Goal: Task Accomplishment & Management: Manage account settings

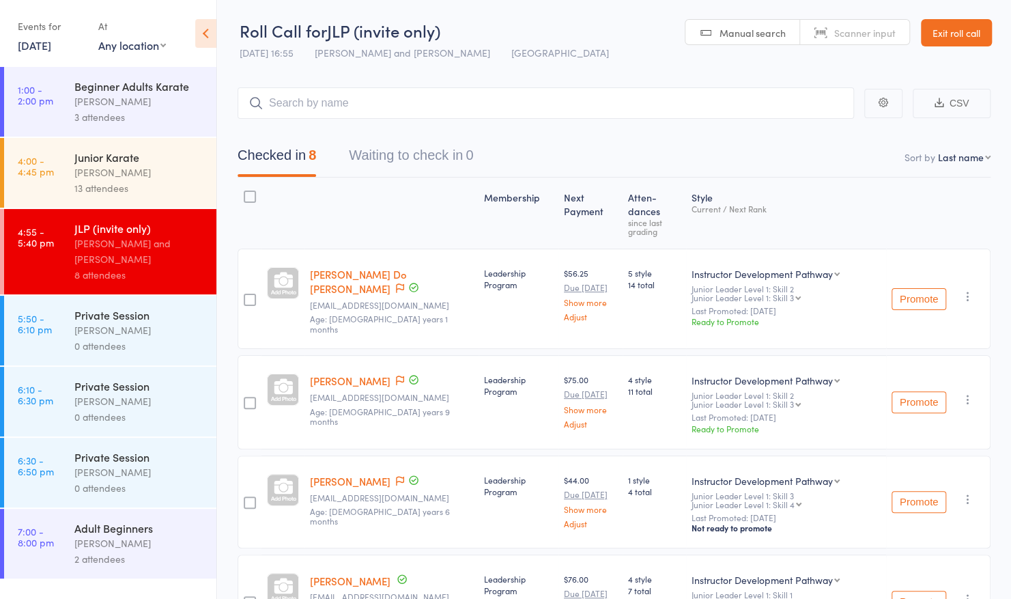
click at [966, 37] on link "Exit roll call" at bounding box center [956, 32] width 71 height 27
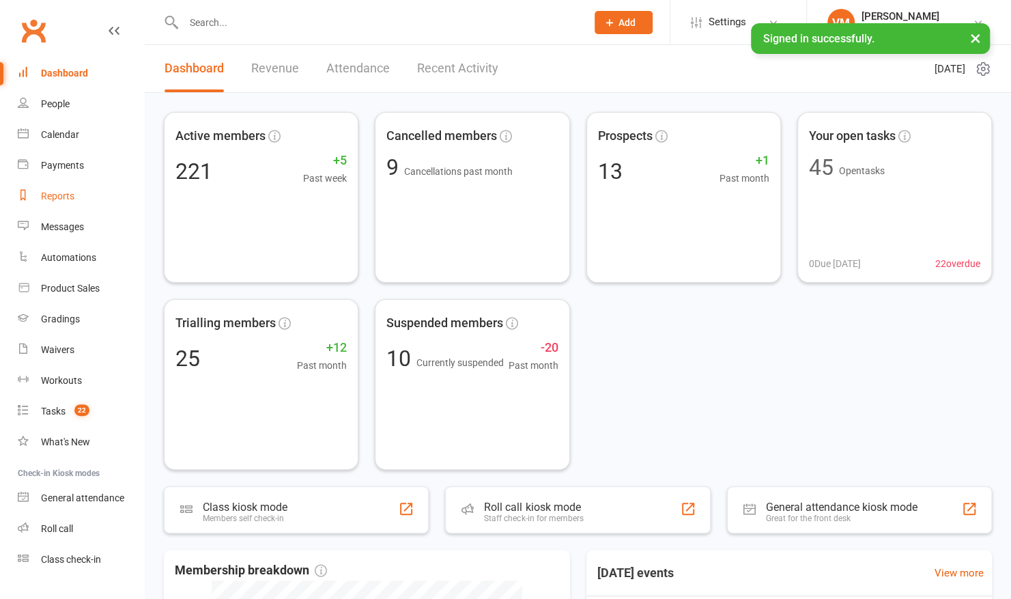
click at [62, 192] on div "Reports" at bounding box center [57, 195] width 33 height 11
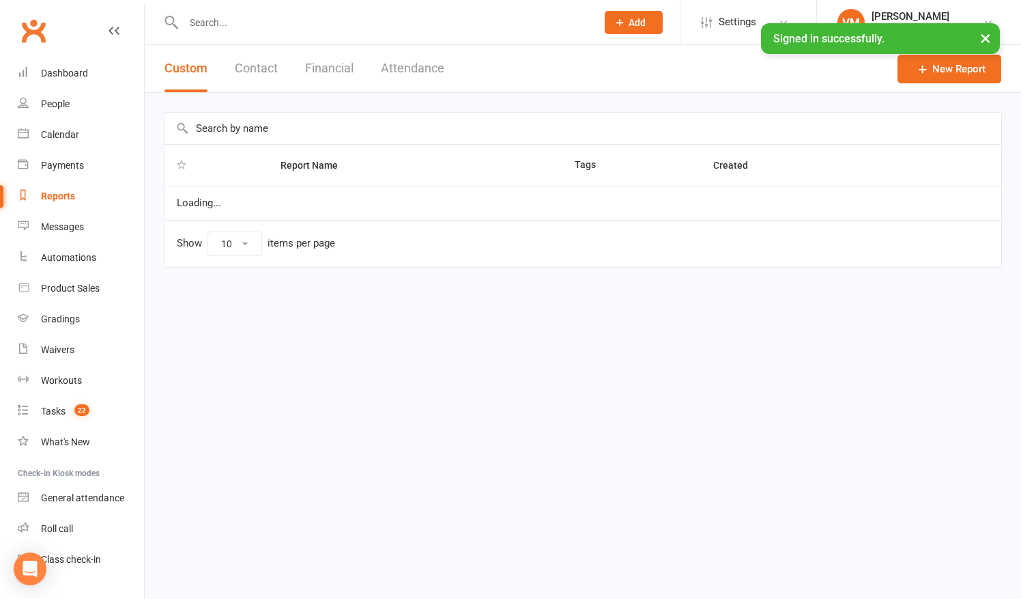
select select "50"
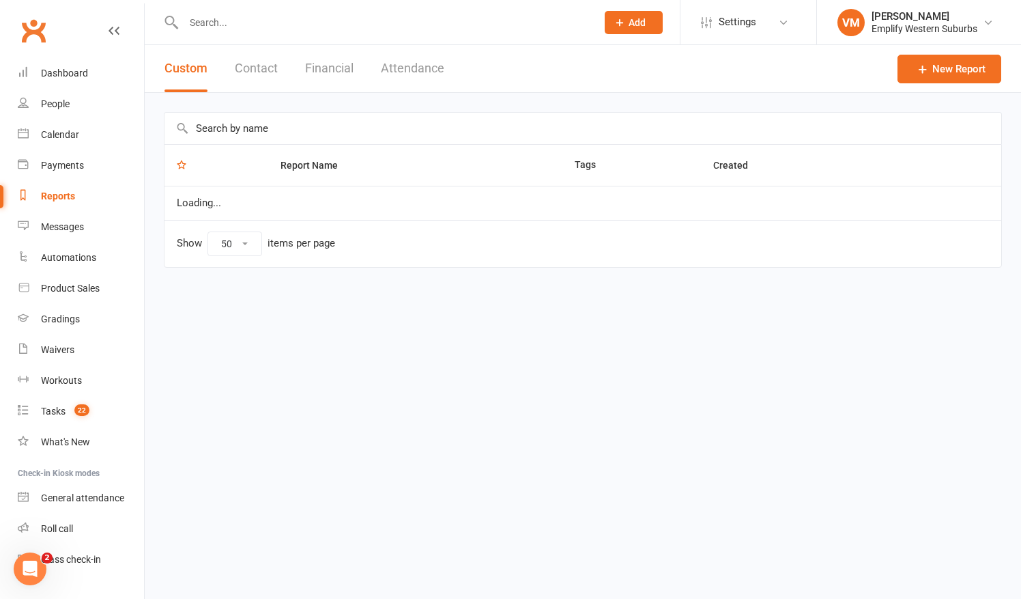
click at [408, 73] on button "Attendance" at bounding box center [412, 68] width 63 height 47
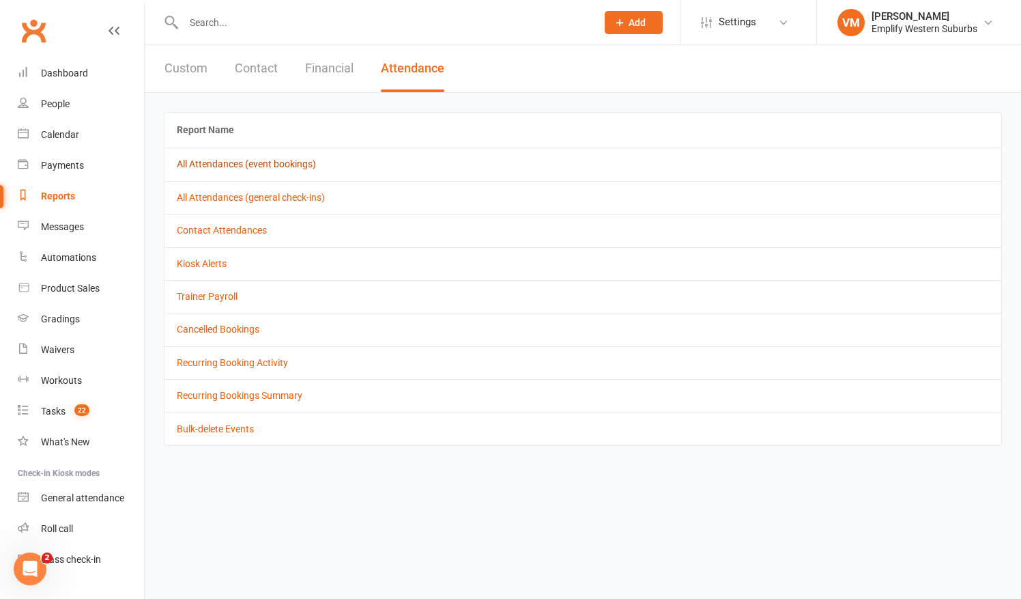
click at [292, 162] on link "All Attendances (event bookings)" at bounding box center [246, 163] width 139 height 11
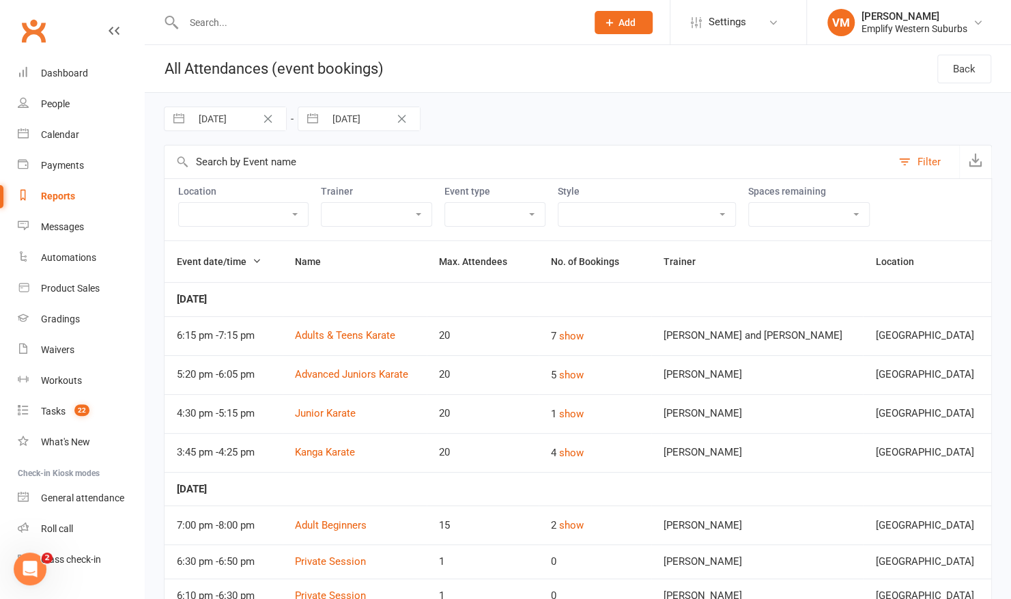
click at [176, 115] on button "button" at bounding box center [179, 118] width 25 height 23
select select "5"
select select "2025"
select select "6"
select select "2025"
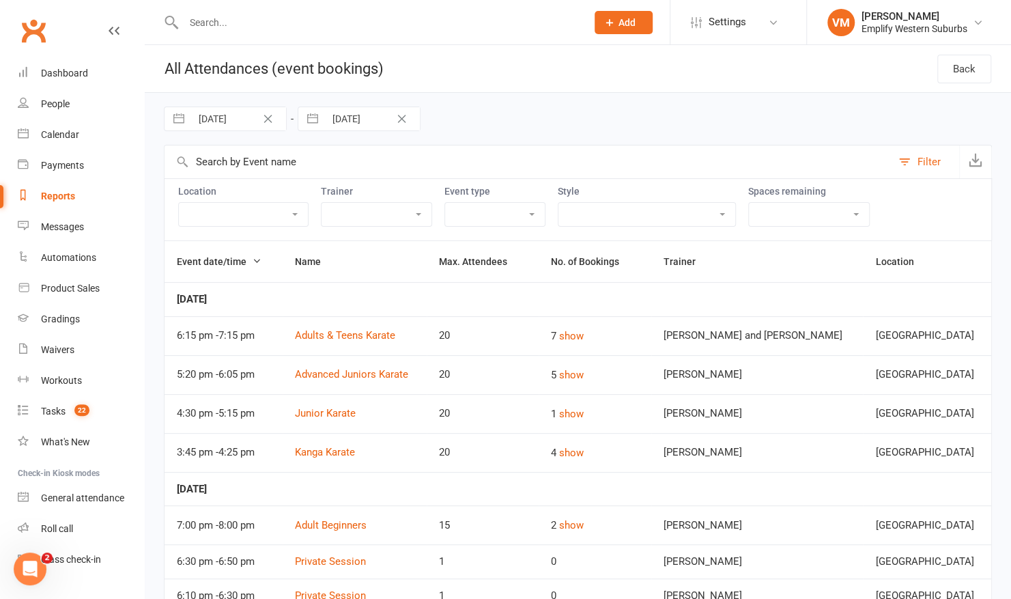
select select "7"
select select "2025"
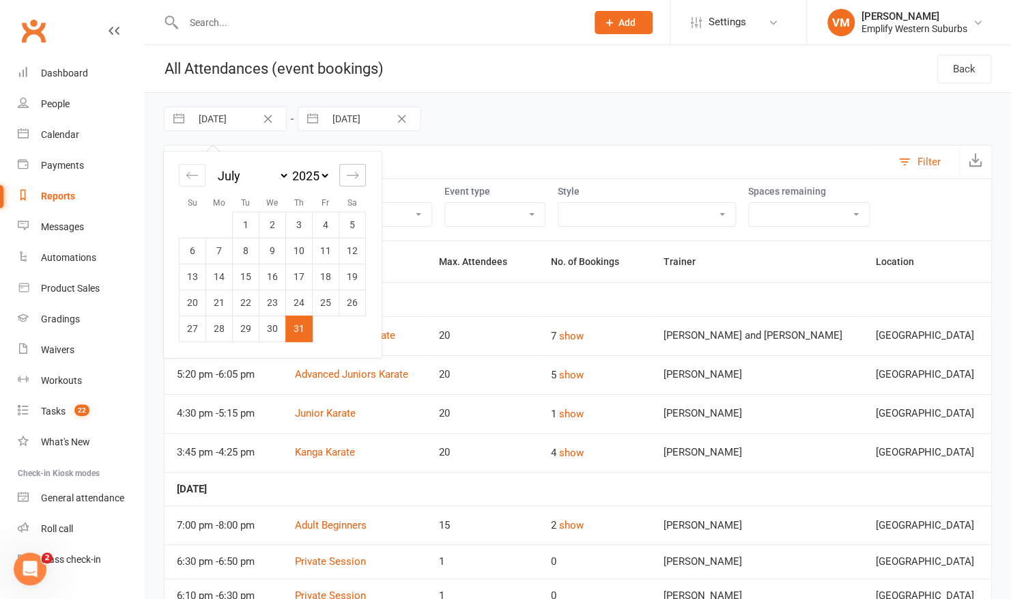
click at [356, 176] on icon "Move forward to switch to the next month." at bounding box center [352, 175] width 13 height 13
select select "8"
select select "2025"
click at [302, 275] on td "14" at bounding box center [299, 276] width 27 height 26
type input "[DATE]"
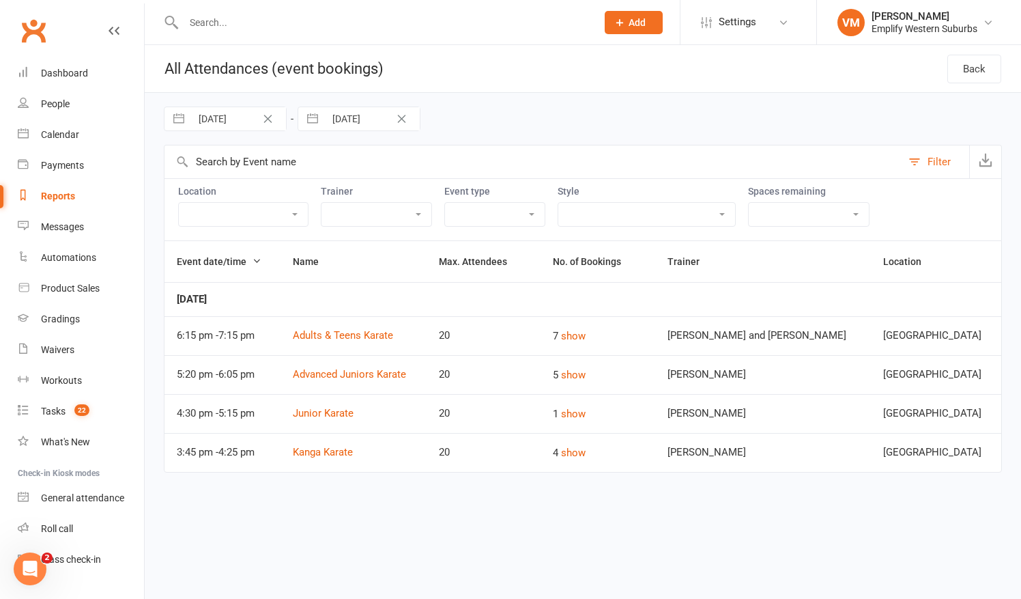
click at [343, 122] on input "[DATE]" at bounding box center [372, 118] width 95 height 23
select select "6"
select select "2025"
select select "7"
select select "2025"
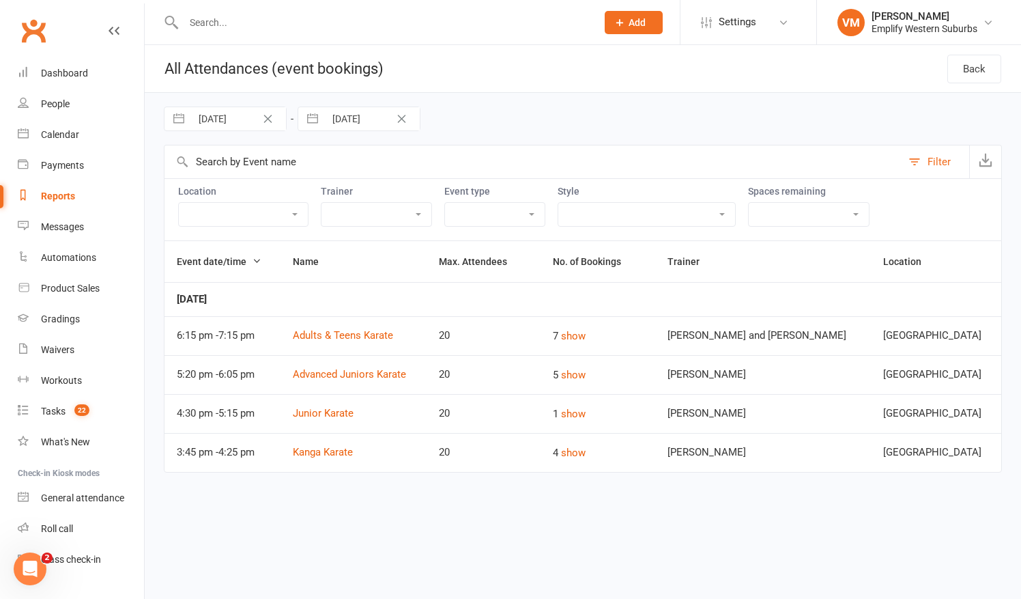
select select "8"
select select "2025"
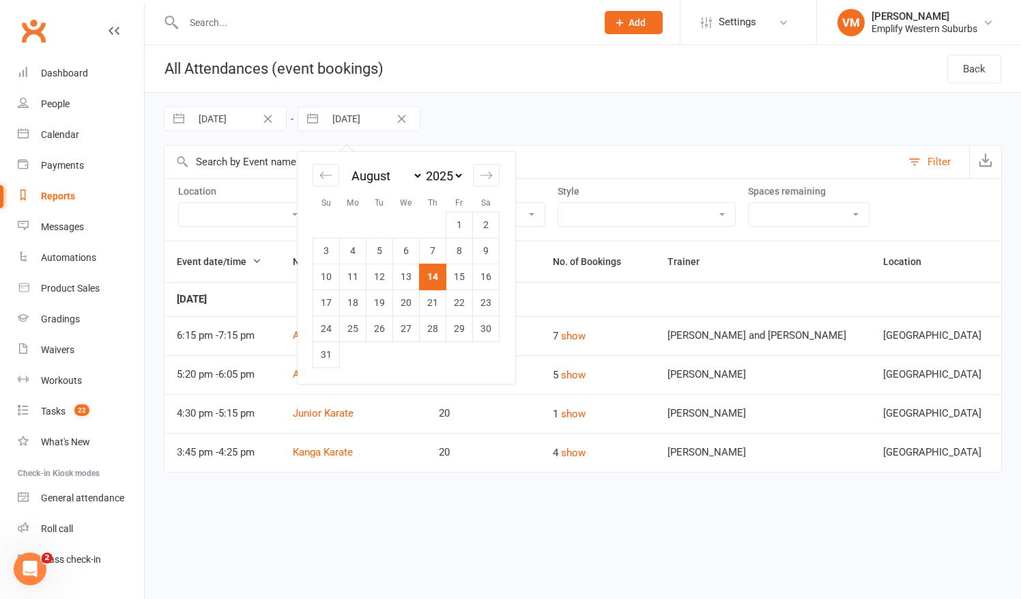
click at [696, 120] on div "[DATE] Navigate forward to interact with the calendar and select a date. Press …" at bounding box center [583, 119] width 838 height 52
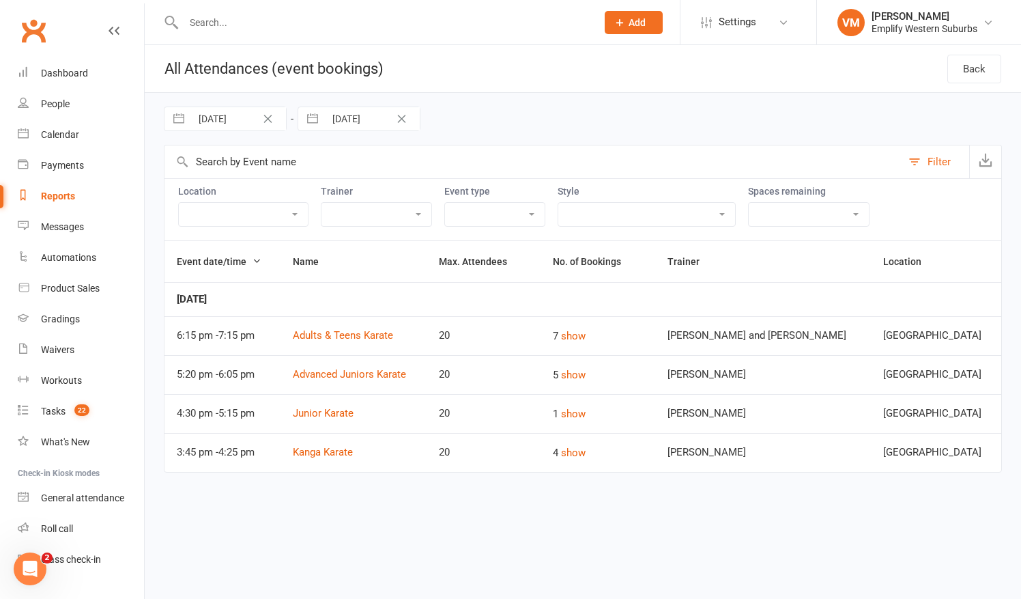
click at [225, 122] on input "[DATE]" at bounding box center [238, 118] width 95 height 23
select select "6"
select select "2025"
select select "7"
select select "2025"
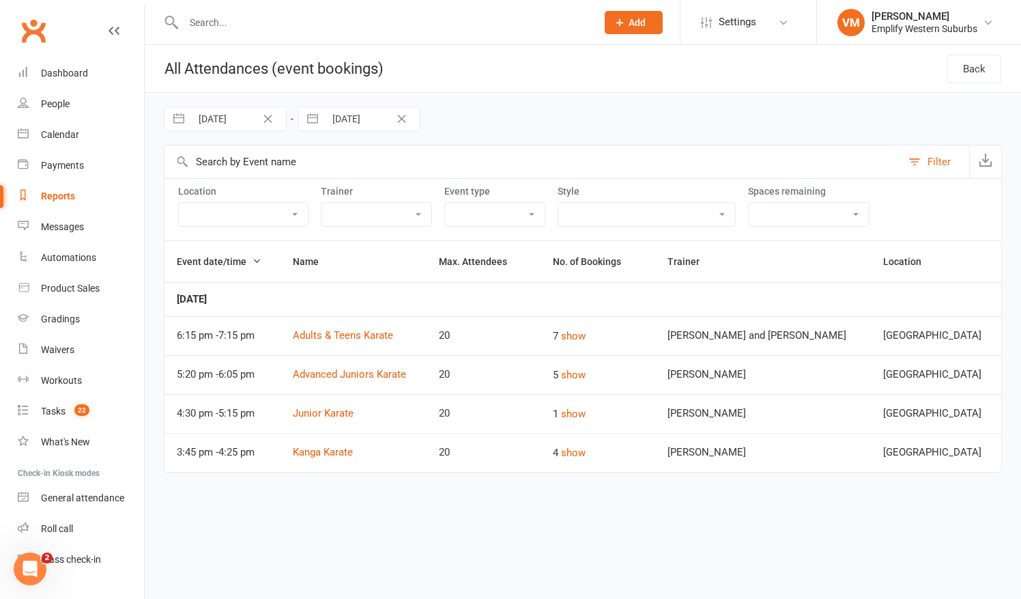
select select "8"
select select "2025"
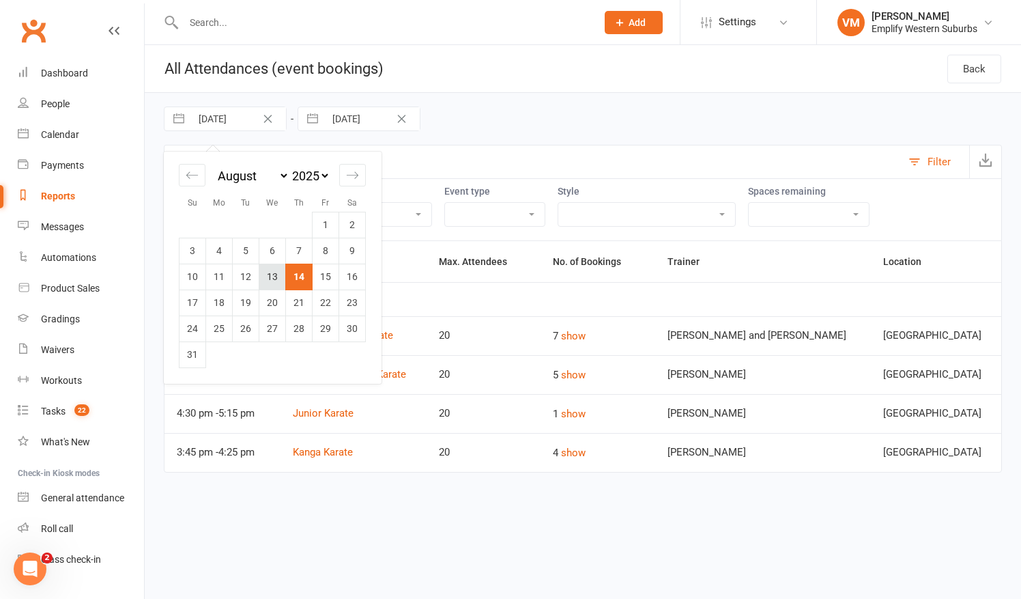
click at [273, 269] on td "13" at bounding box center [272, 276] width 27 height 26
type input "[DATE]"
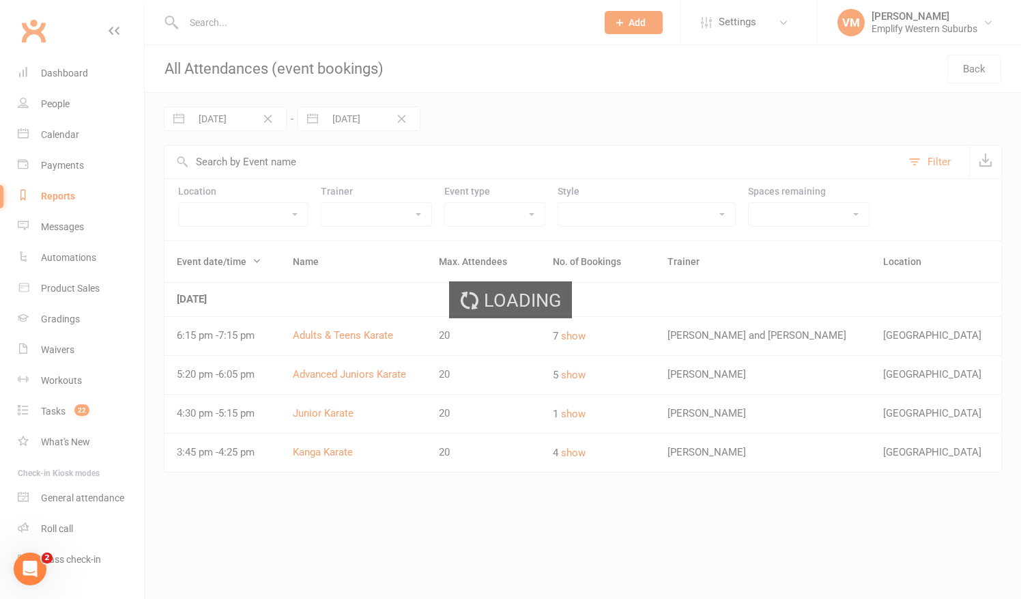
click at [340, 113] on div "Loading" at bounding box center [510, 299] width 1021 height 599
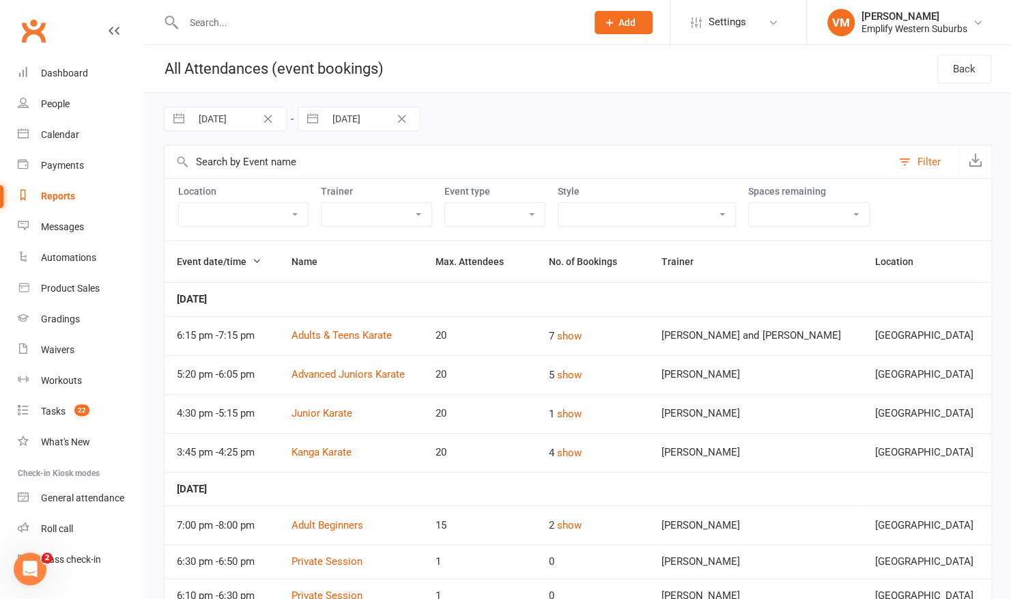
click at [366, 117] on input "[DATE]" at bounding box center [372, 118] width 95 height 23
select select "6"
select select "2025"
select select "7"
select select "2025"
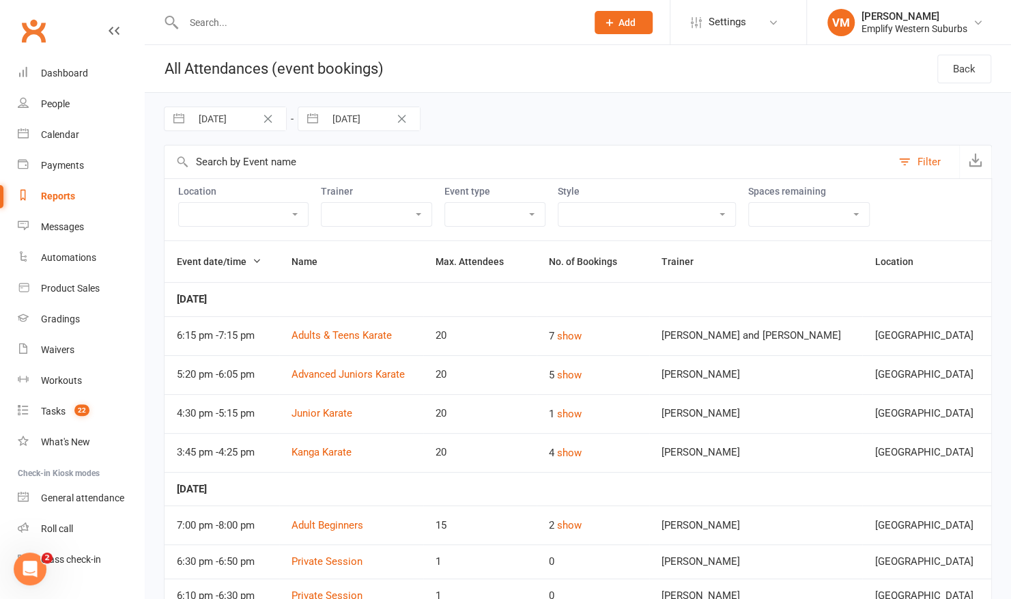
select select "8"
select select "2025"
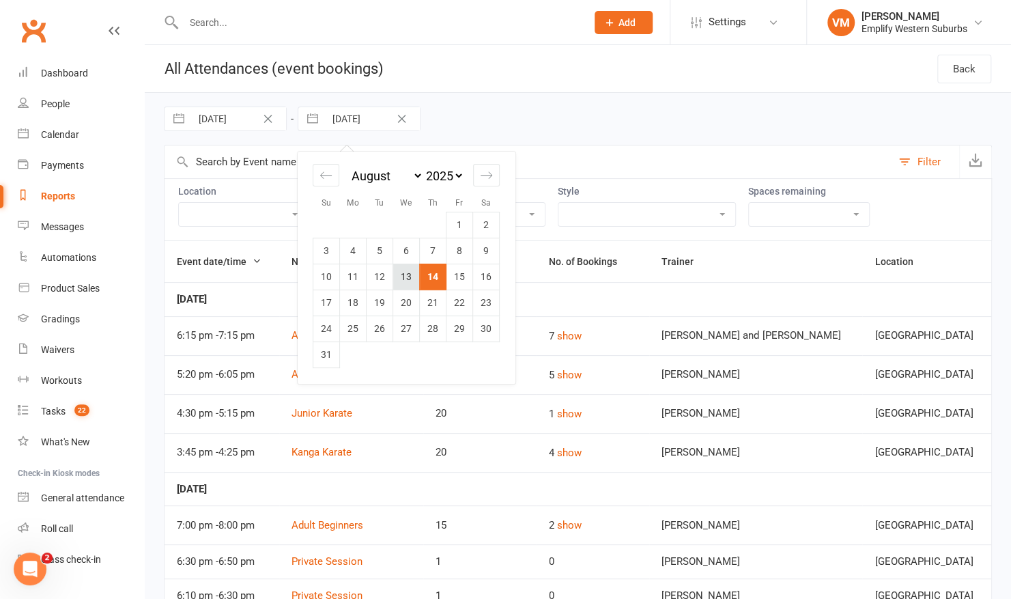
click at [405, 275] on td "13" at bounding box center [406, 276] width 27 height 26
type input "[DATE]"
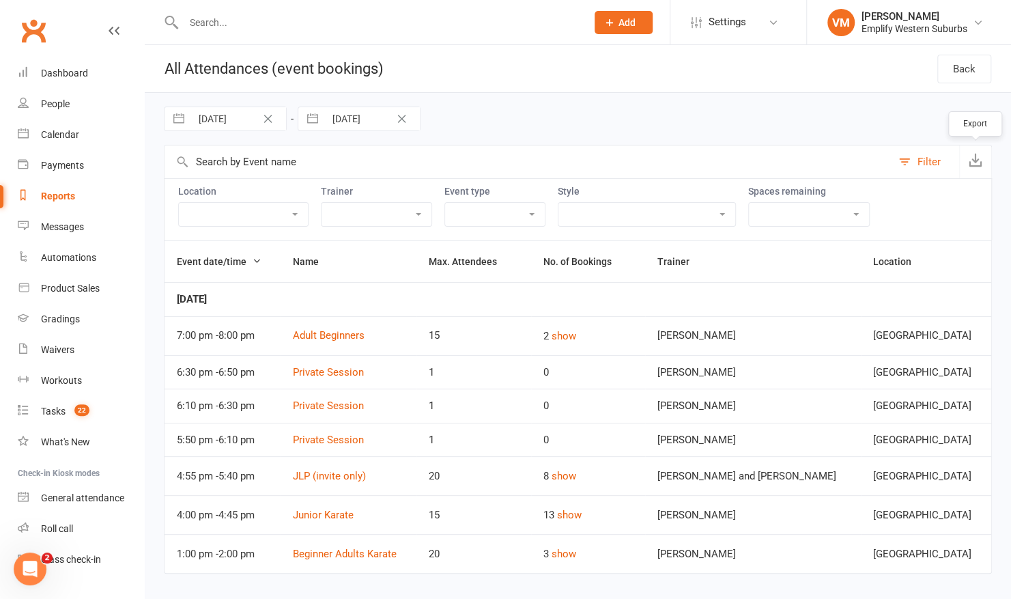
click at [975, 162] on icon "button" at bounding box center [976, 160] width 14 height 14
click at [86, 70] on div "Dashboard" at bounding box center [64, 73] width 47 height 11
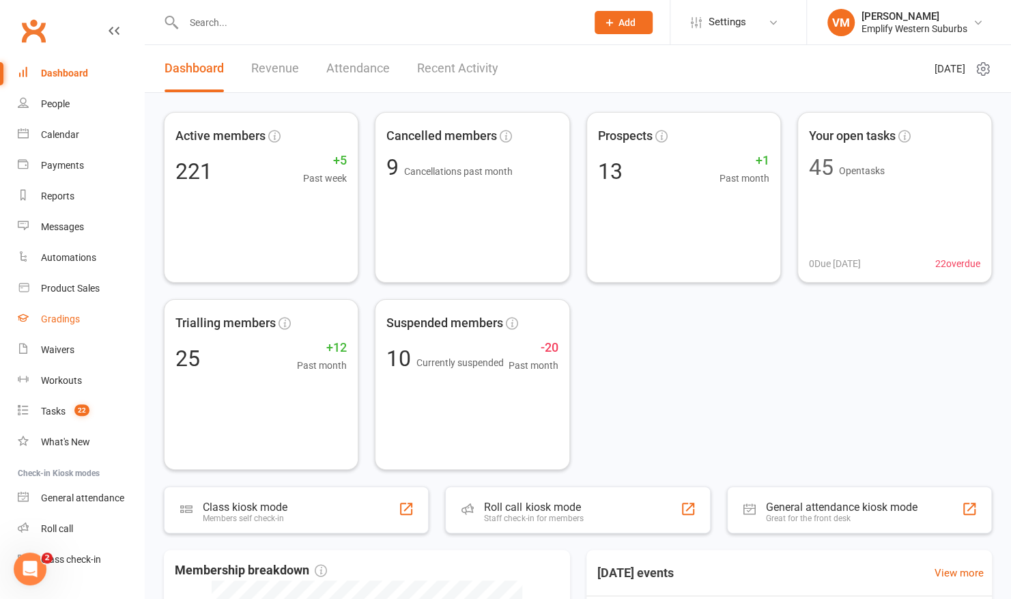
click at [63, 321] on div "Gradings" at bounding box center [60, 318] width 39 height 11
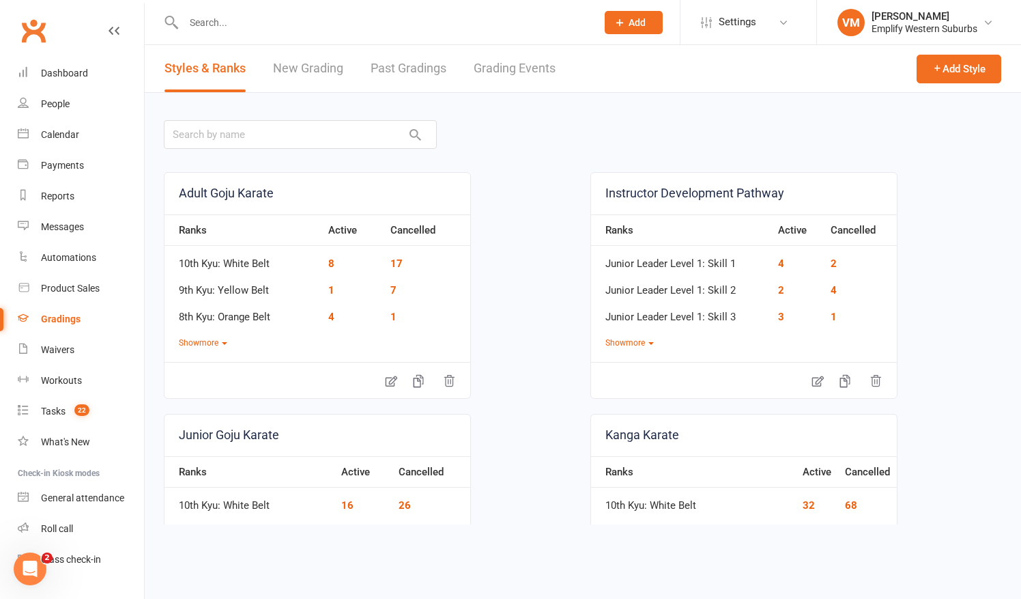
drag, startPoint x: 405, startPoint y: 356, endPoint x: 339, endPoint y: 359, distance: 66.3
click at [339, 359] on div "Adult Goju Karate Ranks Active Cancelled 10th Kyu: White Belt 8 17 9th Kyu: Yel…" at bounding box center [317, 285] width 307 height 227
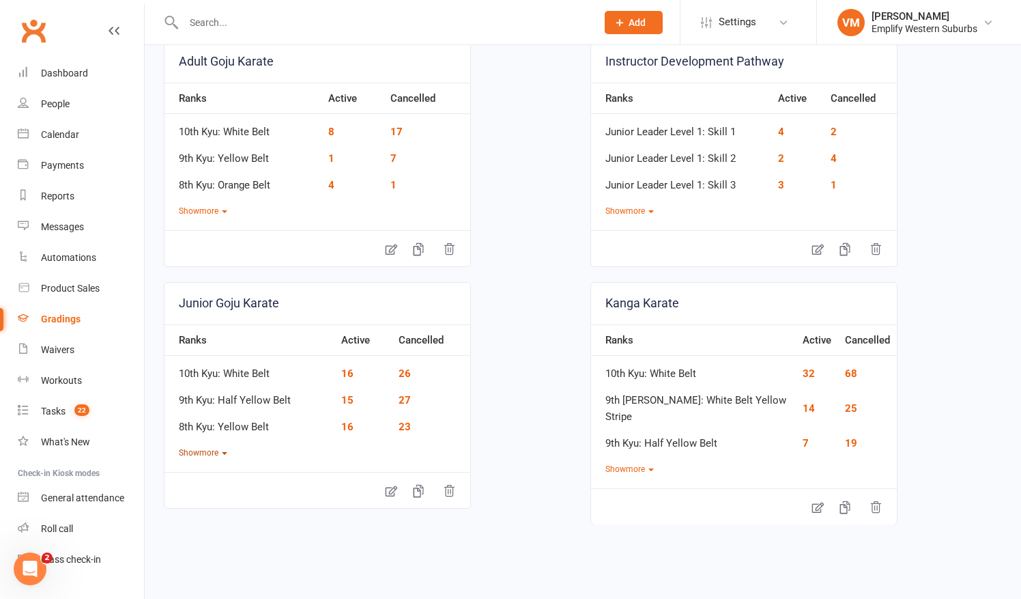
click at [188, 450] on button "Show more" at bounding box center [203, 452] width 48 height 13
